Goal: Information Seeking & Learning: Learn about a topic

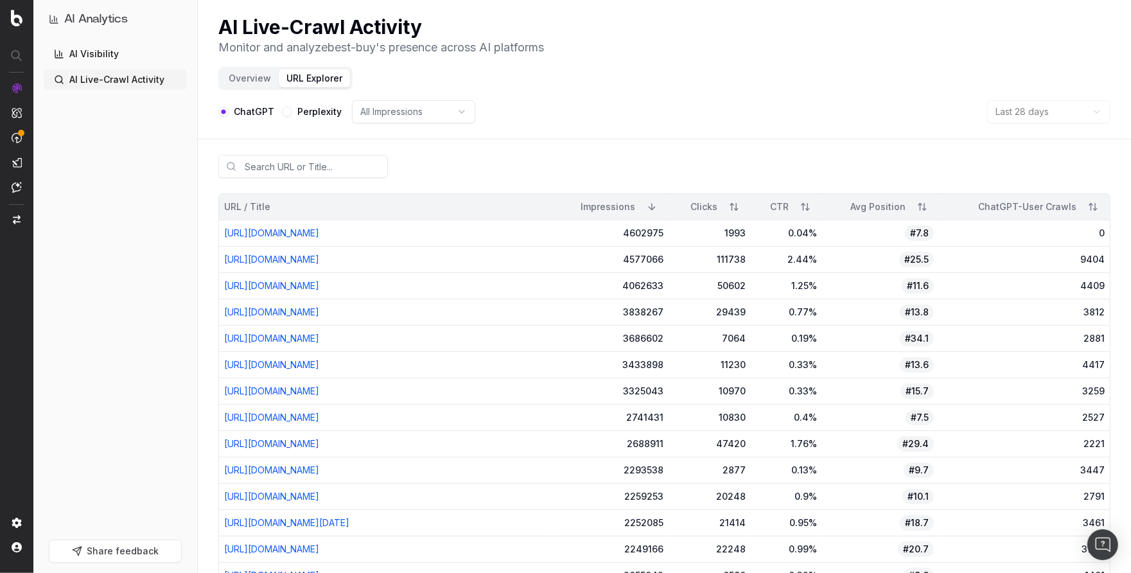
click at [108, 77] on link "AI Live-Crawl Activity" at bounding box center [115, 79] width 143 height 21
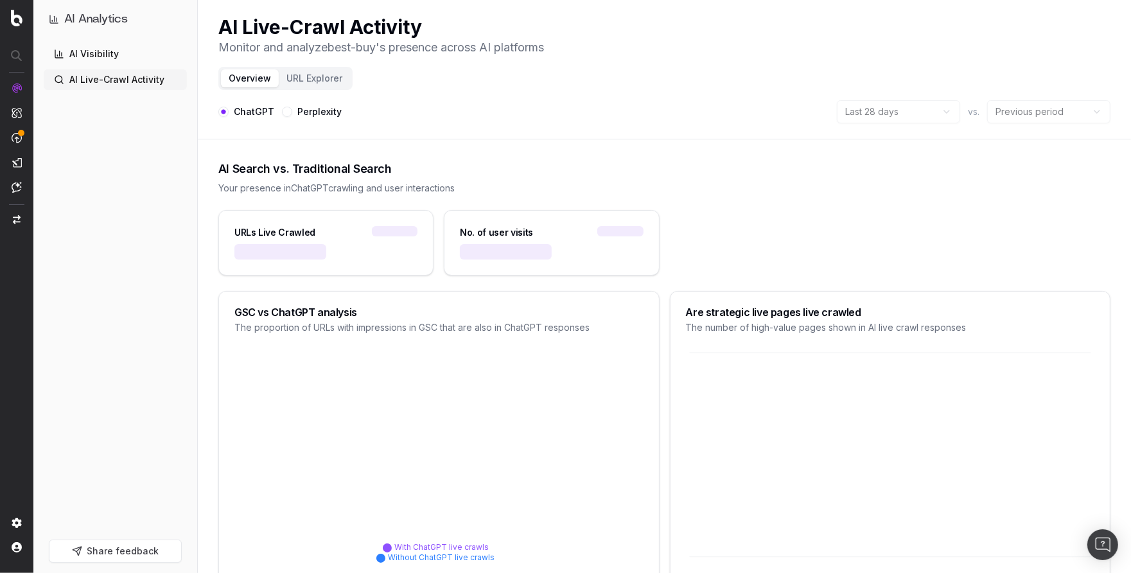
click at [310, 80] on button "URL Explorer" at bounding box center [314, 78] width 71 height 18
